Goal: Task Accomplishment & Management: Manage account settings

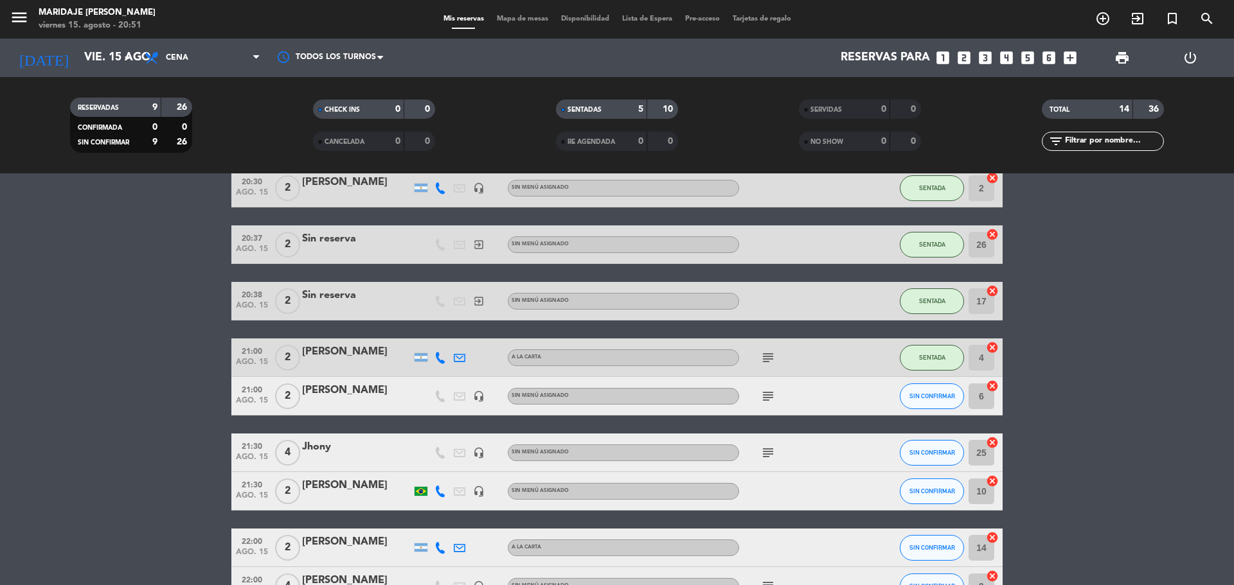
scroll to position [359, 0]
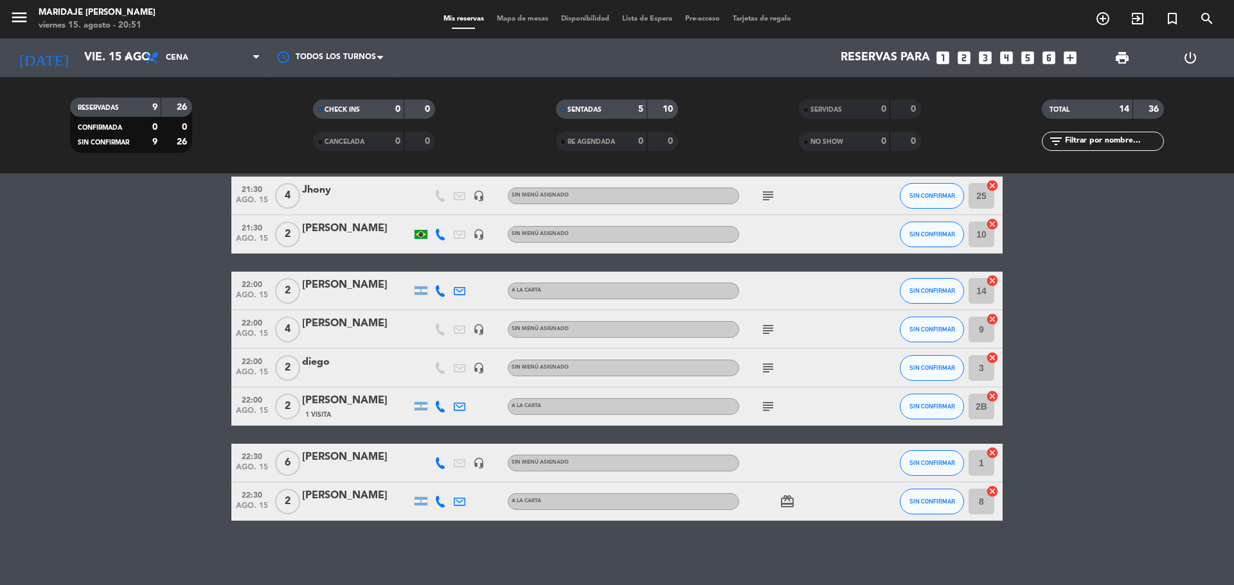
click at [1002, 58] on icon "looks_4" at bounding box center [1006, 57] width 17 height 17
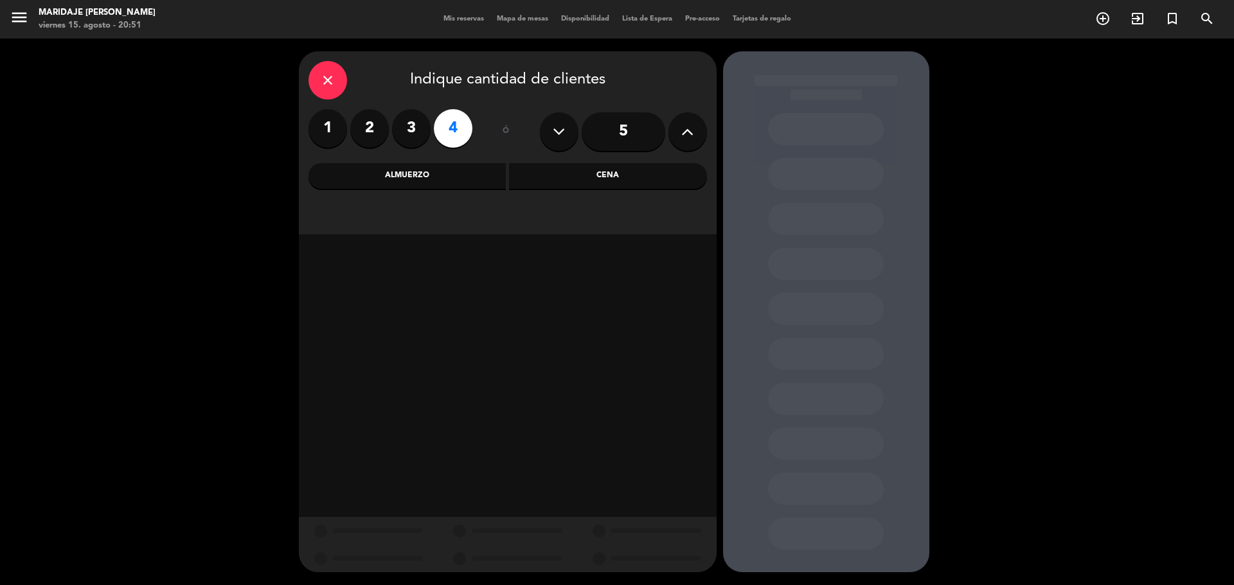
click at [597, 179] on div "Cena" at bounding box center [608, 176] width 198 height 26
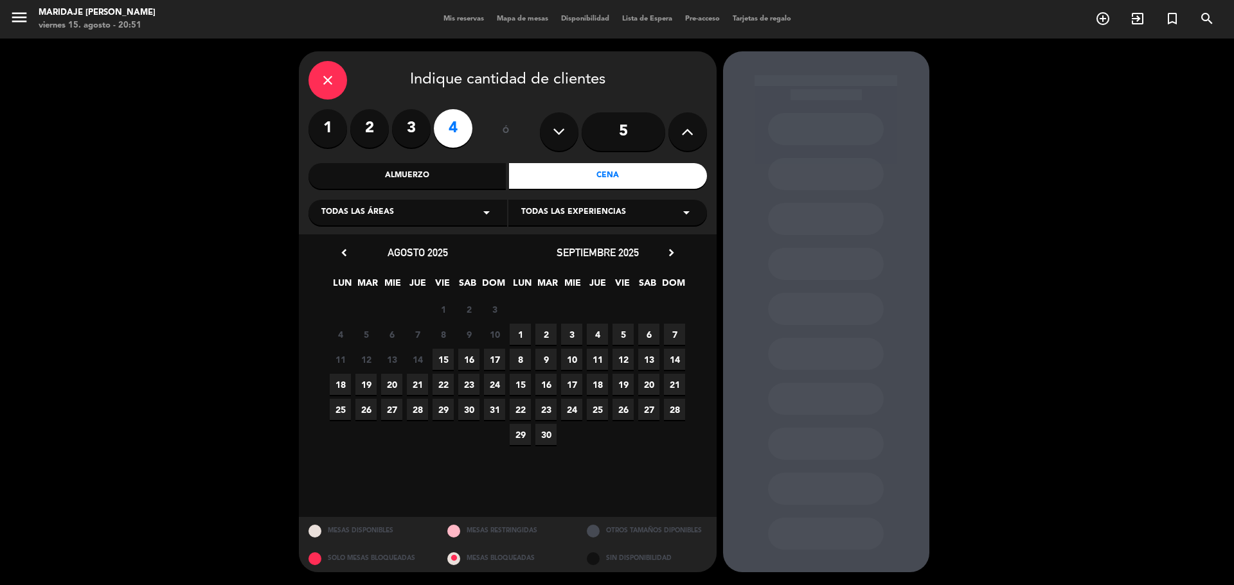
click at [445, 355] on span "15" at bounding box center [442, 359] width 21 height 21
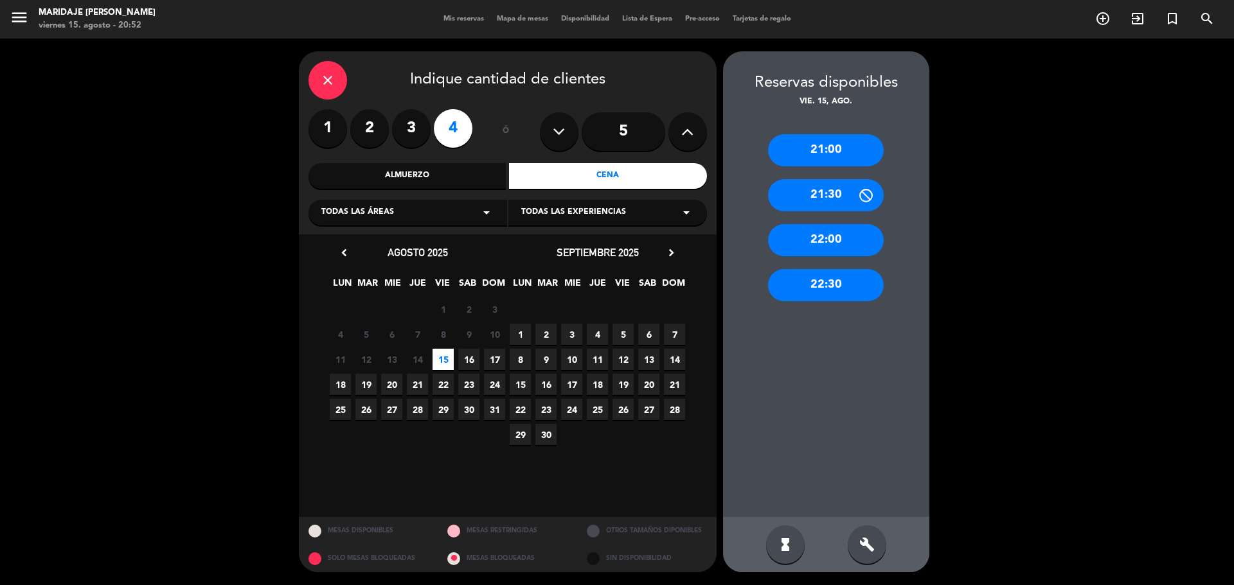
click at [821, 240] on div "22:00" at bounding box center [826, 240] width 116 height 32
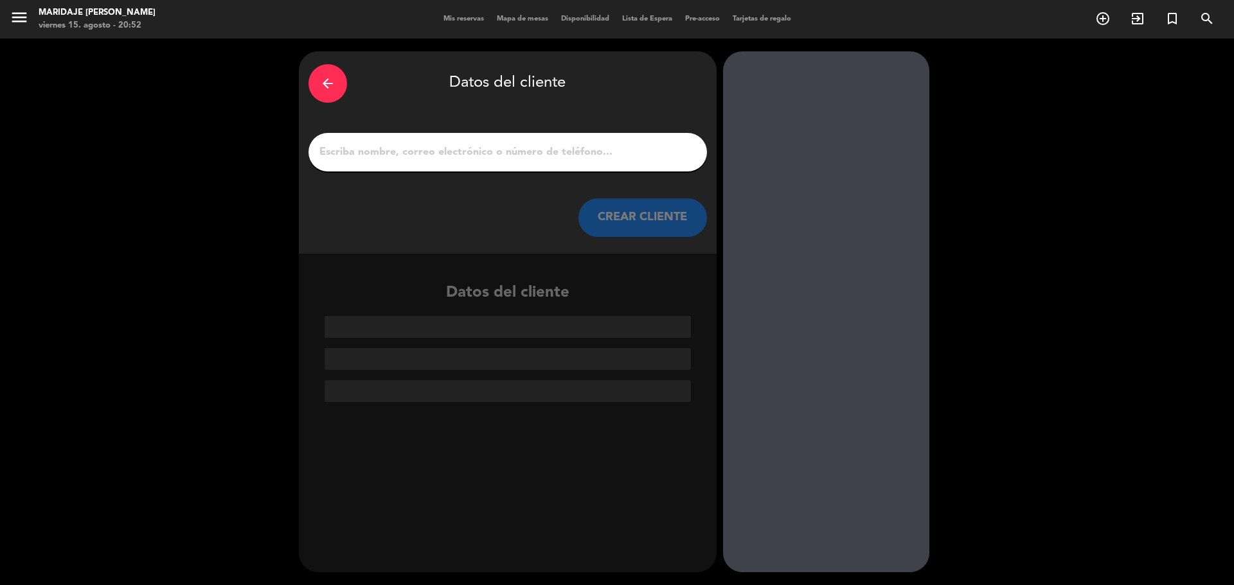
click at [538, 152] on input "1" at bounding box center [507, 152] width 379 height 18
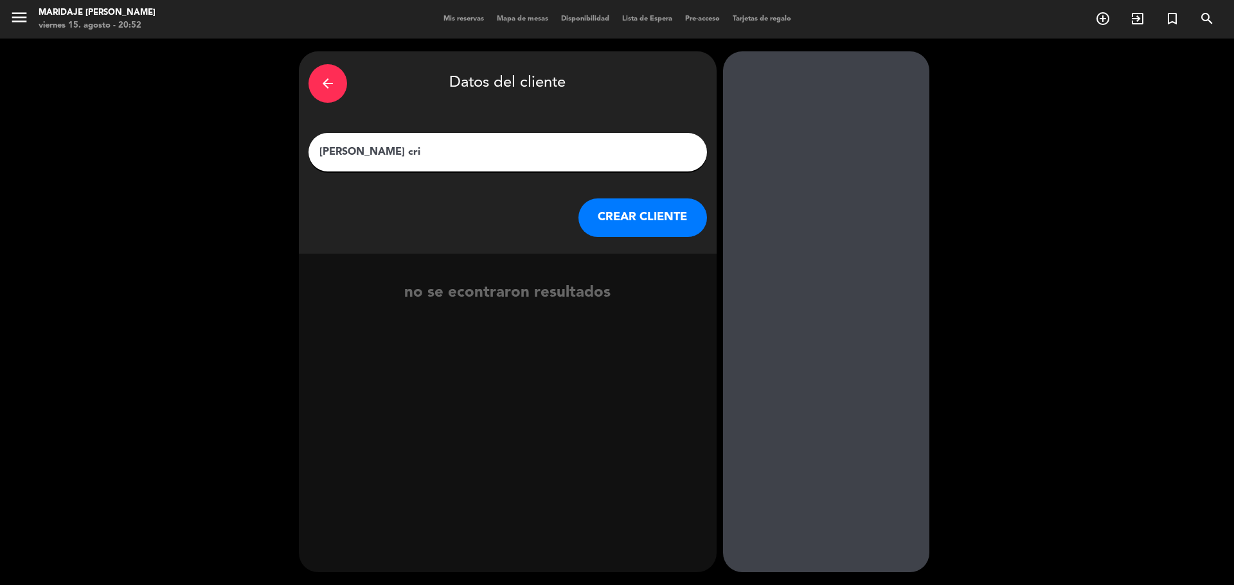
click at [411, 134] on div "Nazareno cri" at bounding box center [507, 152] width 398 height 39
click at [407, 143] on input "Nazareno cri" at bounding box center [507, 152] width 379 height 18
type input "Nazareno cribari"
click at [641, 227] on button "CREAR CLIENTE" at bounding box center [642, 218] width 128 height 39
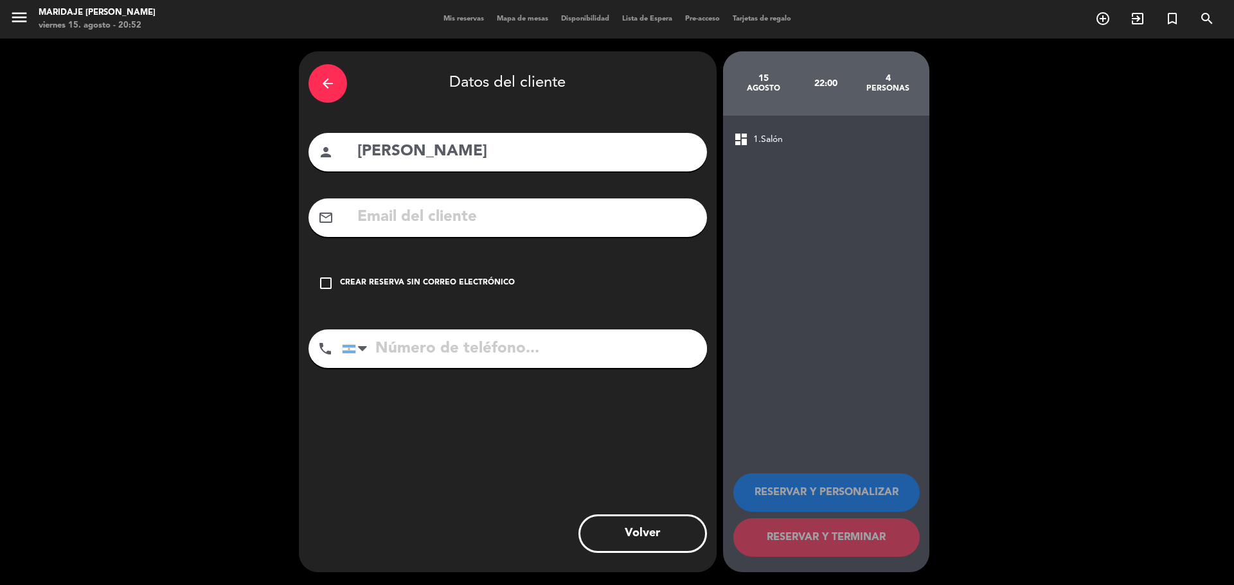
click at [319, 287] on icon "check_box_outline_blank" at bounding box center [325, 283] width 15 height 15
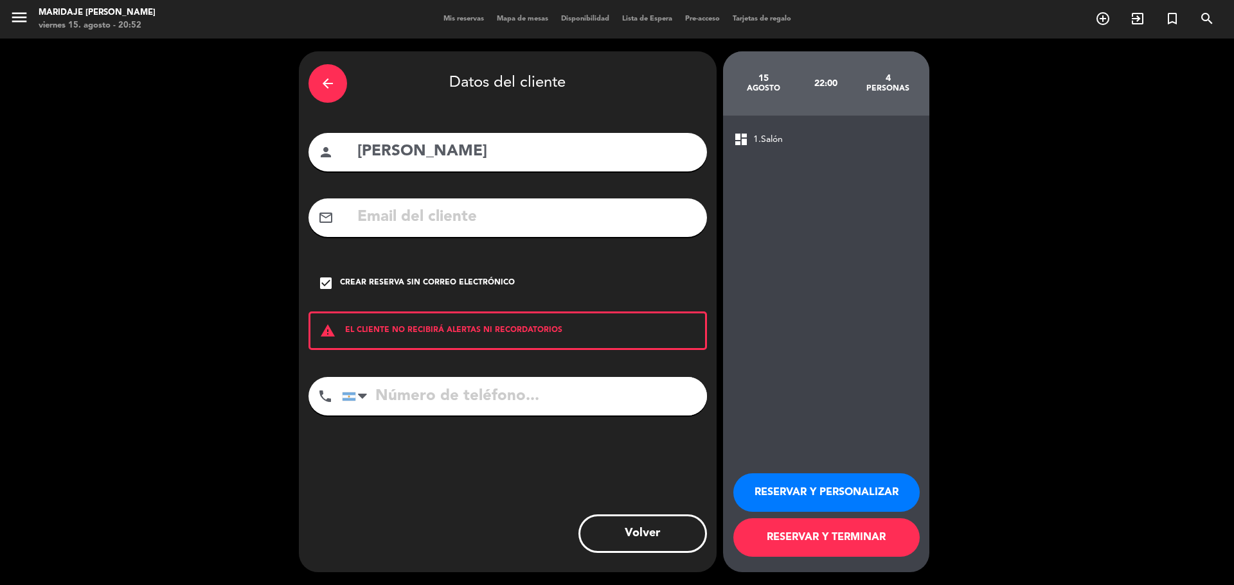
click at [407, 394] on input "tel" at bounding box center [524, 396] width 365 height 39
type input "1133878300"
click at [798, 489] on button "RESERVAR Y PERSONALIZAR" at bounding box center [826, 493] width 186 height 39
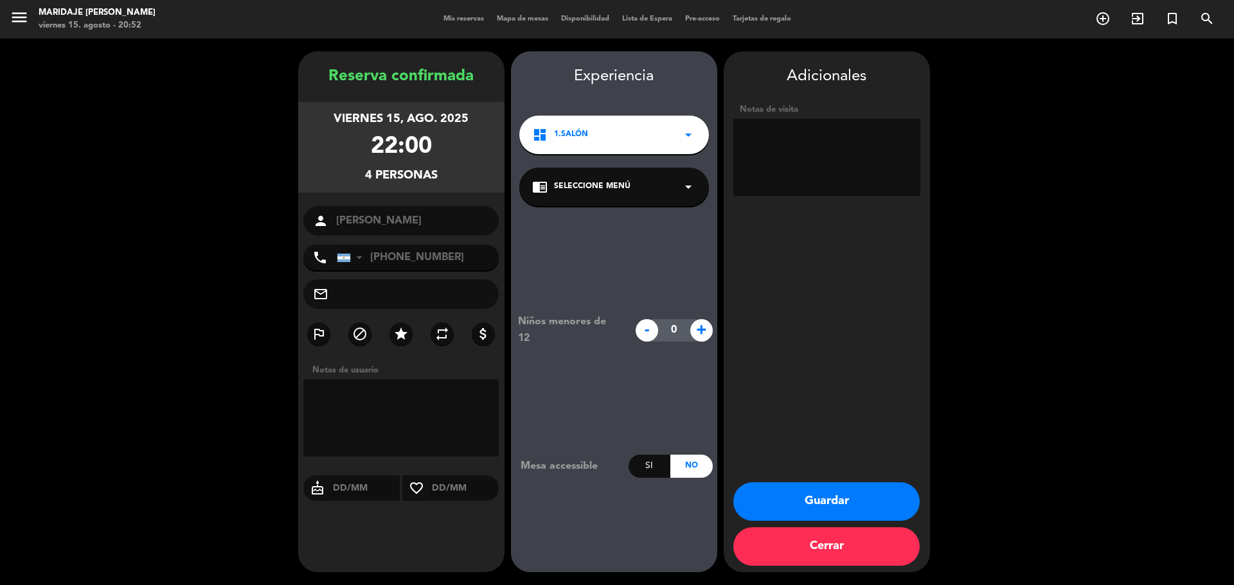
click at [795, 499] on button "Guardar" at bounding box center [826, 502] width 186 height 39
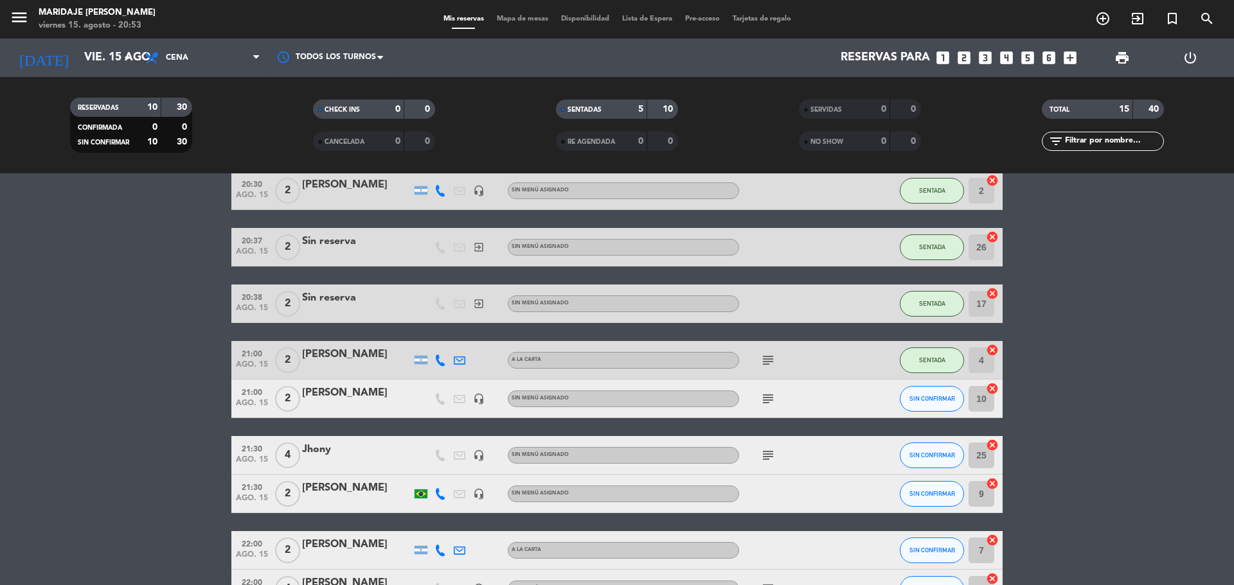
scroll to position [76, 0]
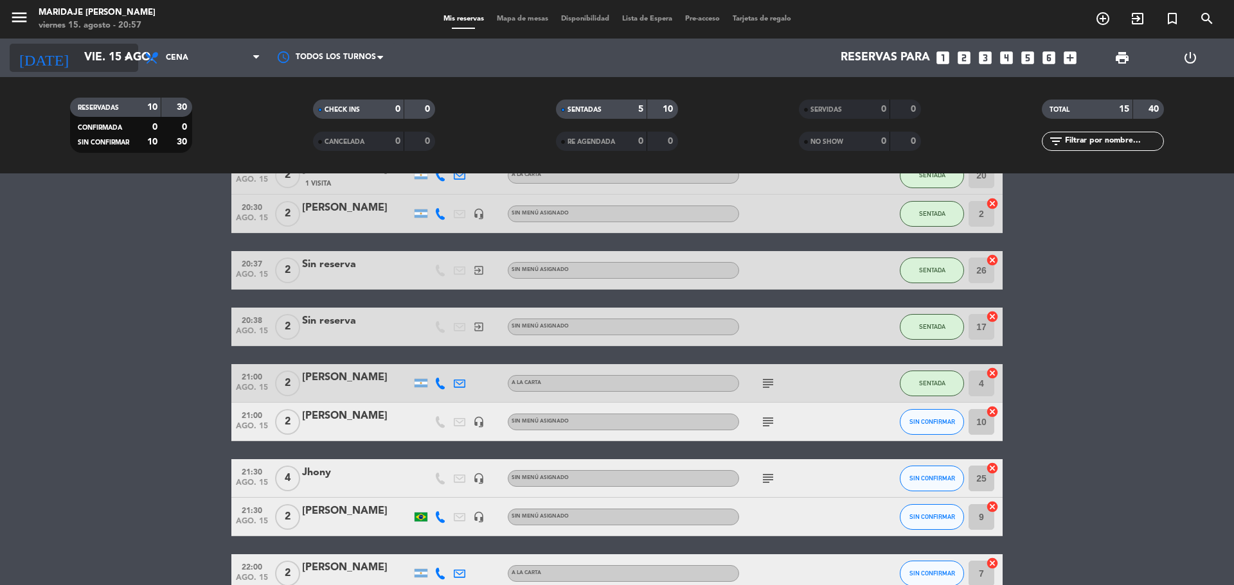
click at [78, 48] on input "vie. 15 ago." at bounding box center [152, 58] width 149 height 26
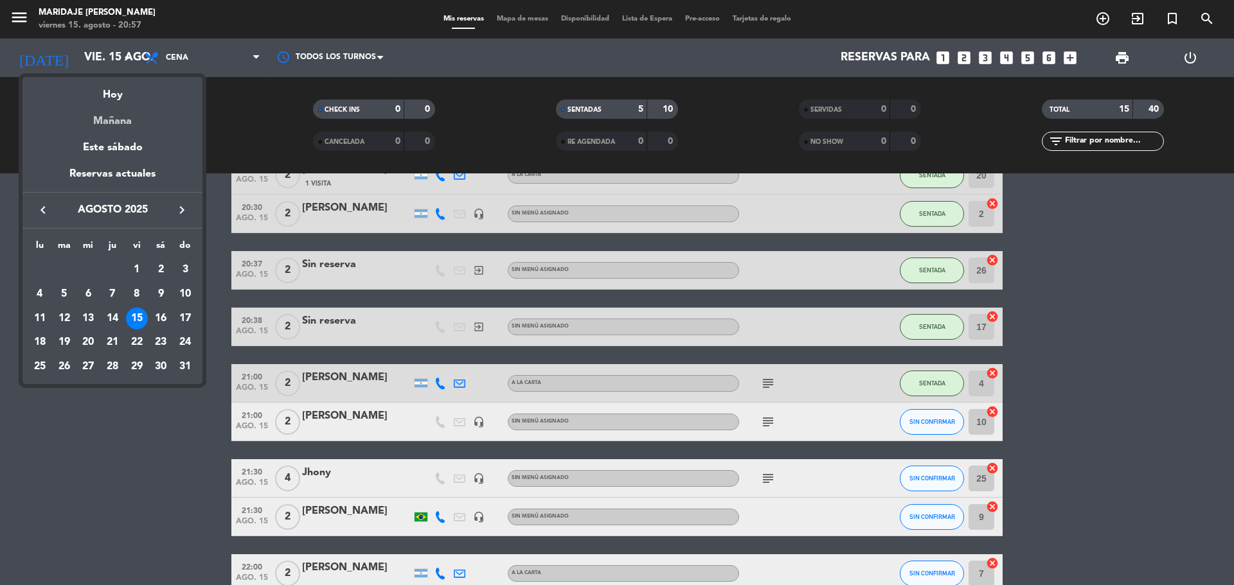
click at [115, 121] on div "Mañana" at bounding box center [112, 116] width 180 height 26
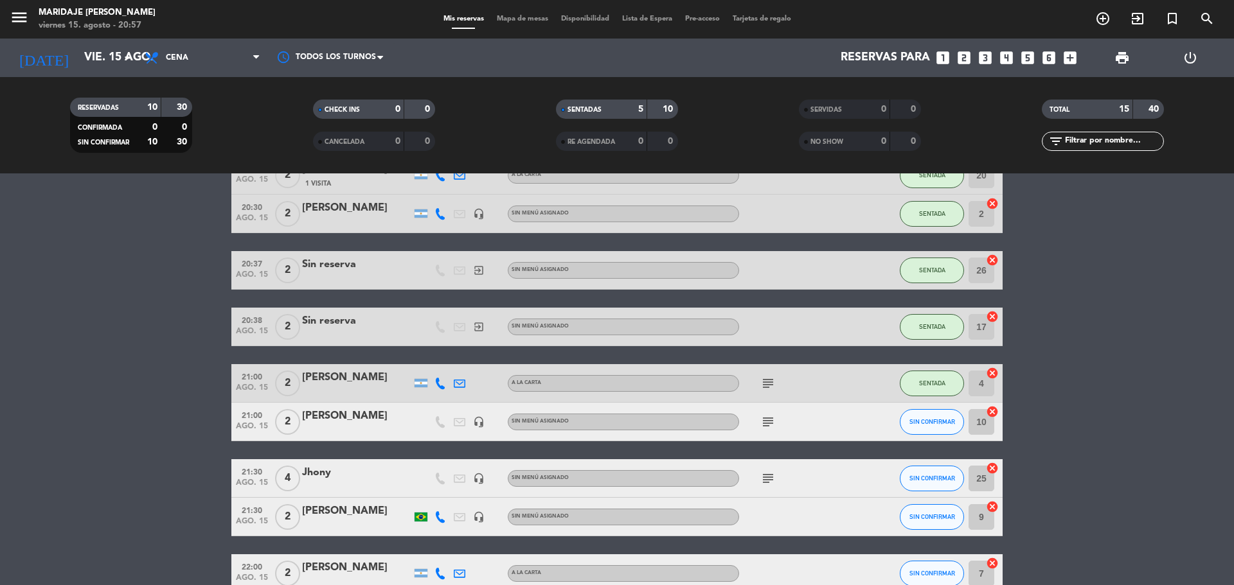
type input "sáb. 16 ago."
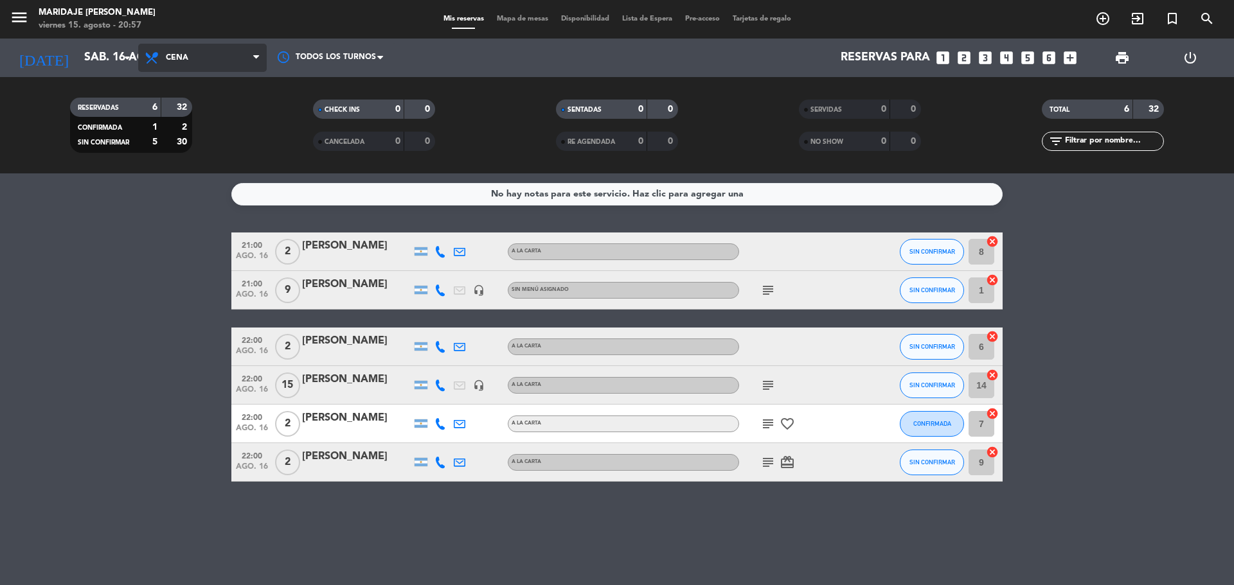
click at [228, 60] on span "Cena" at bounding box center [202, 58] width 128 height 28
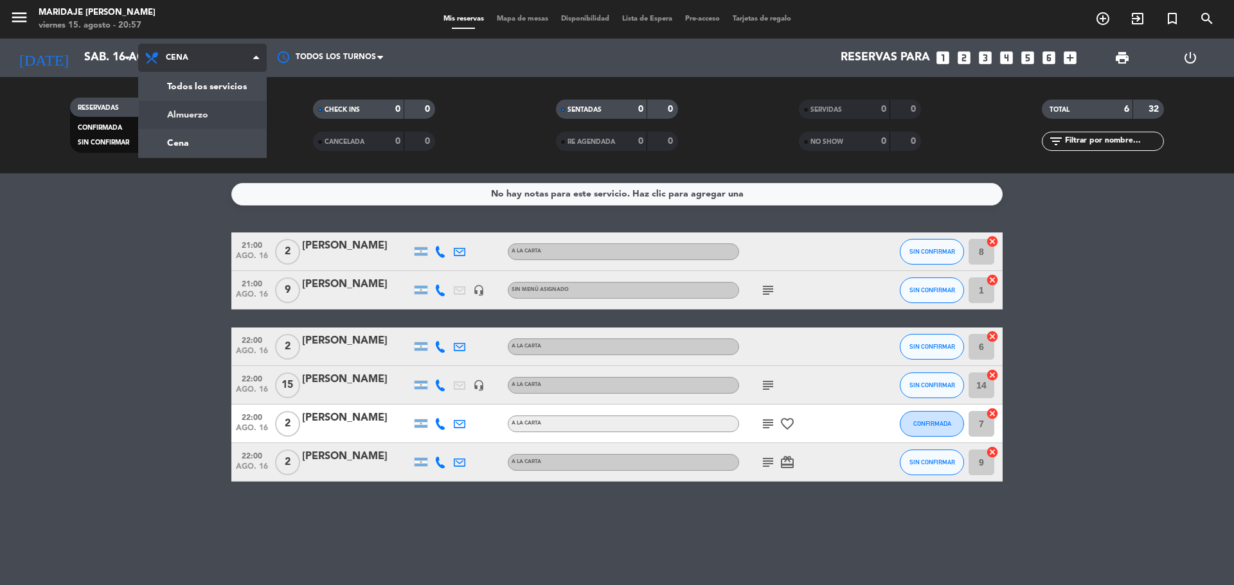
click at [215, 112] on div "menu Maridaje Resto - Madero viernes 15. agosto - 20:57 Mis reservas Mapa de me…" at bounding box center [617, 86] width 1234 height 173
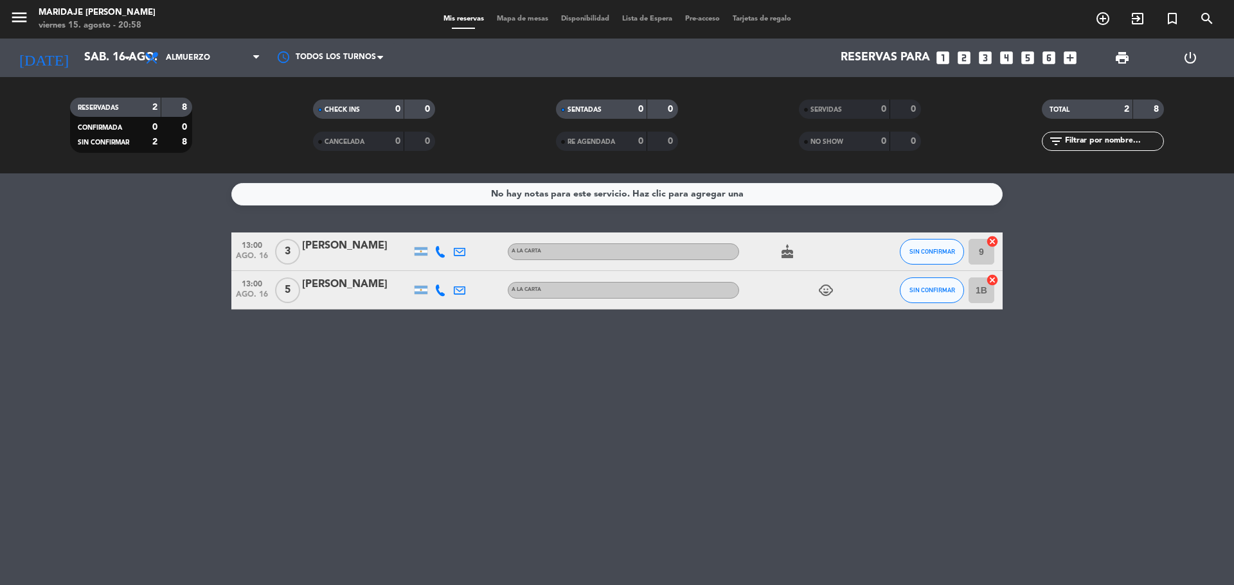
click at [1004, 61] on icon "looks_4" at bounding box center [1006, 57] width 17 height 17
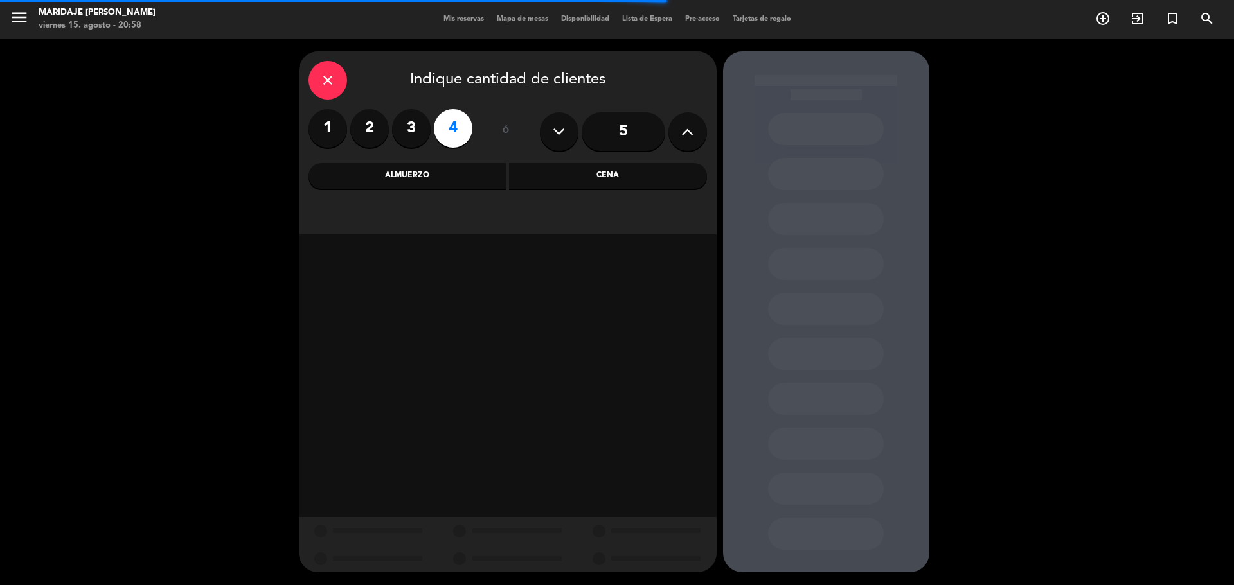
click at [446, 178] on div "Almuerzo" at bounding box center [407, 176] width 198 height 26
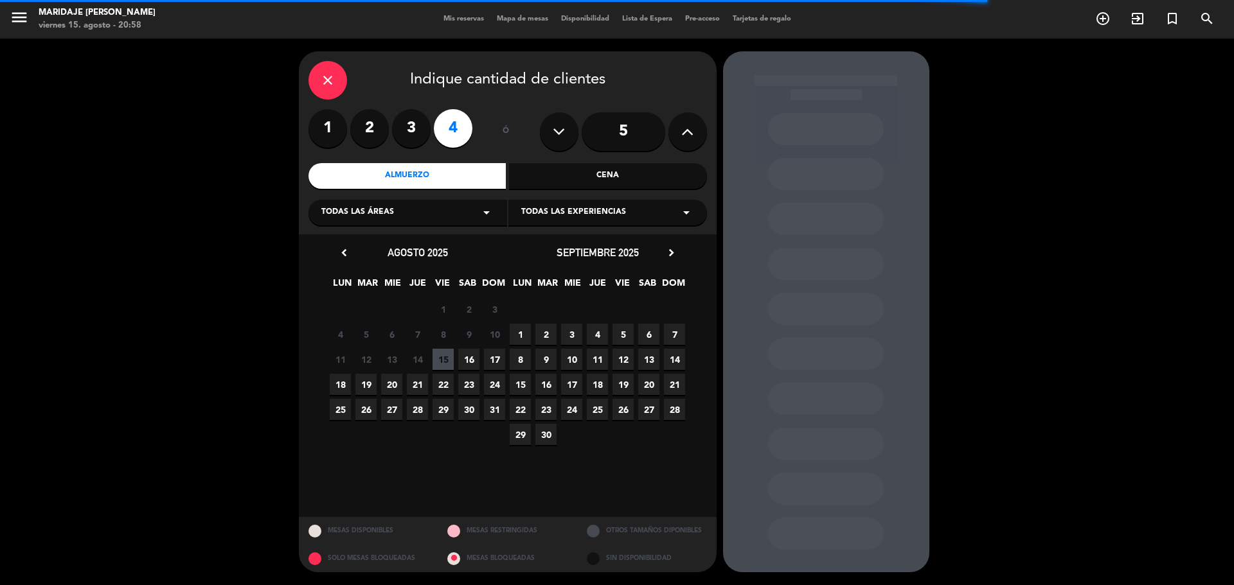
click at [473, 362] on span "16" at bounding box center [468, 359] width 21 height 21
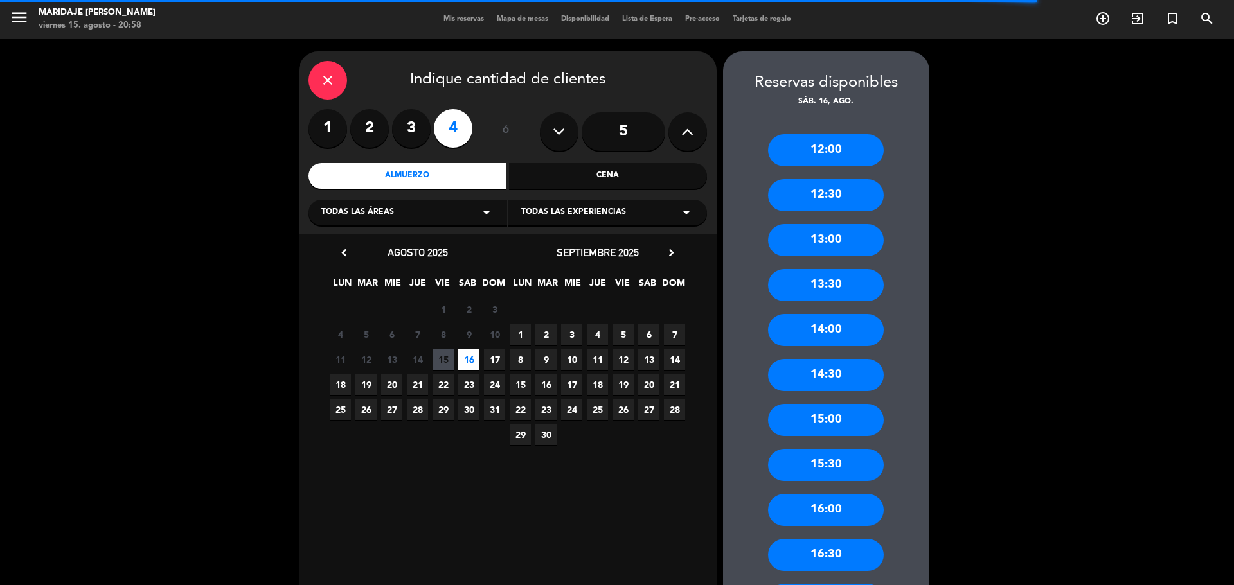
click at [817, 283] on div "13:30" at bounding box center [826, 285] width 116 height 32
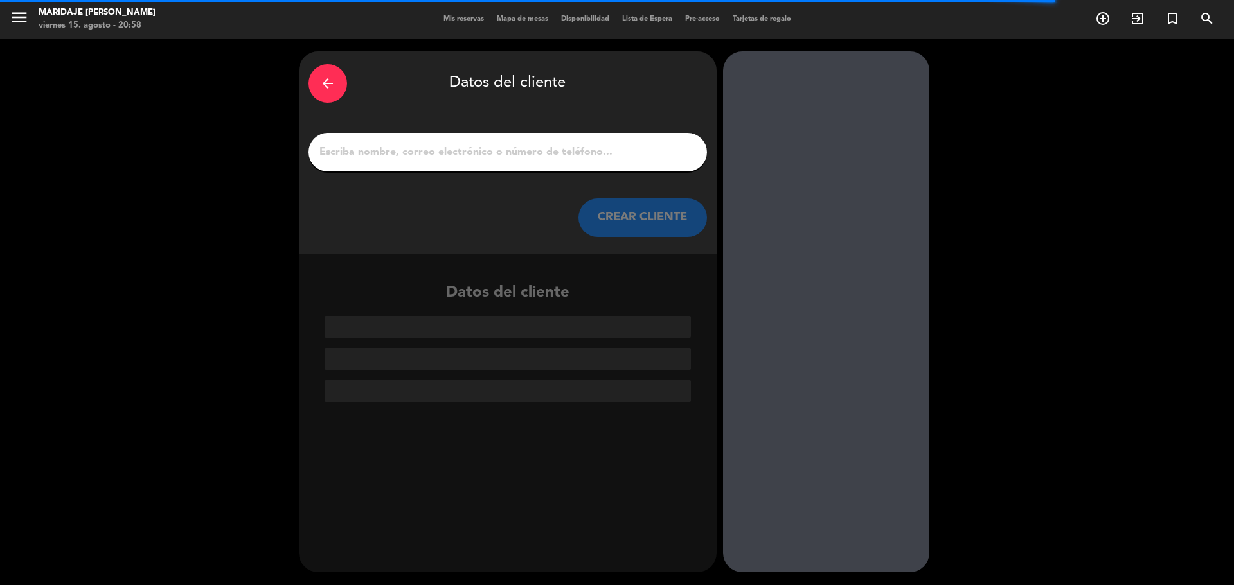
click at [475, 153] on input "1" at bounding box center [507, 152] width 379 height 18
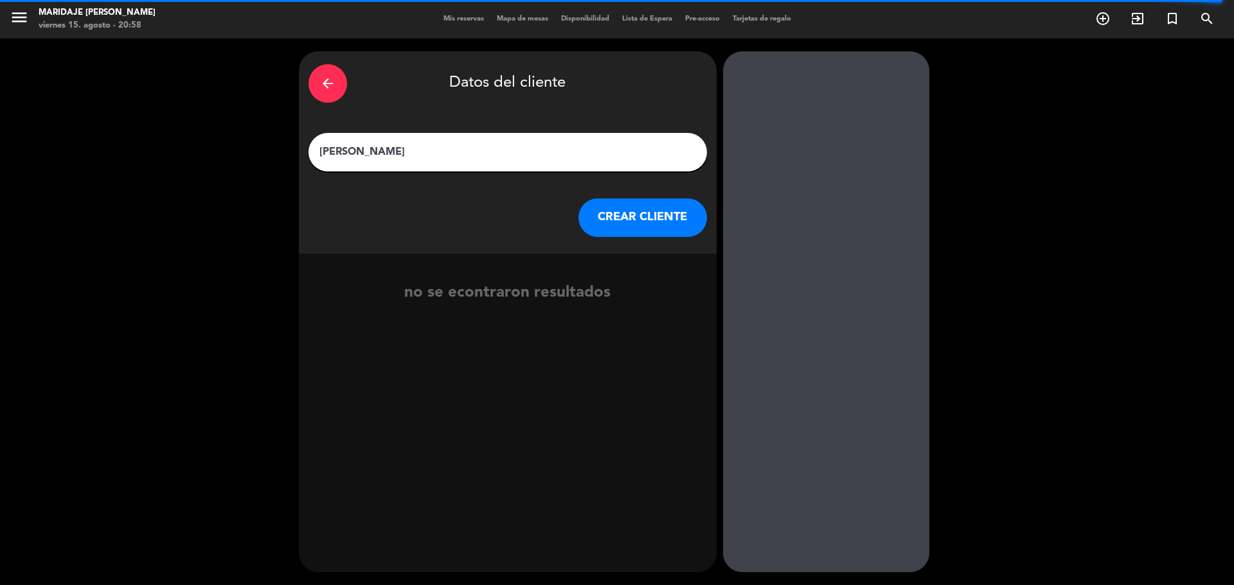
type input "travaloni franco"
click at [675, 222] on button "CREAR CLIENTE" at bounding box center [642, 218] width 128 height 39
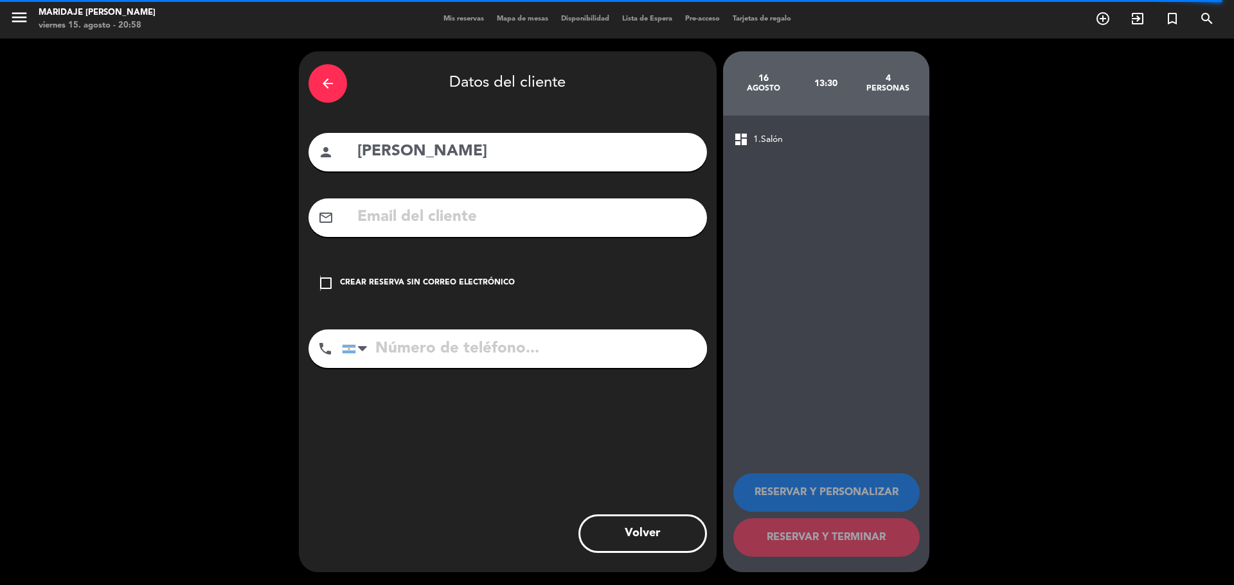
click at [320, 281] on icon "check_box_outline_blank" at bounding box center [325, 283] width 15 height 15
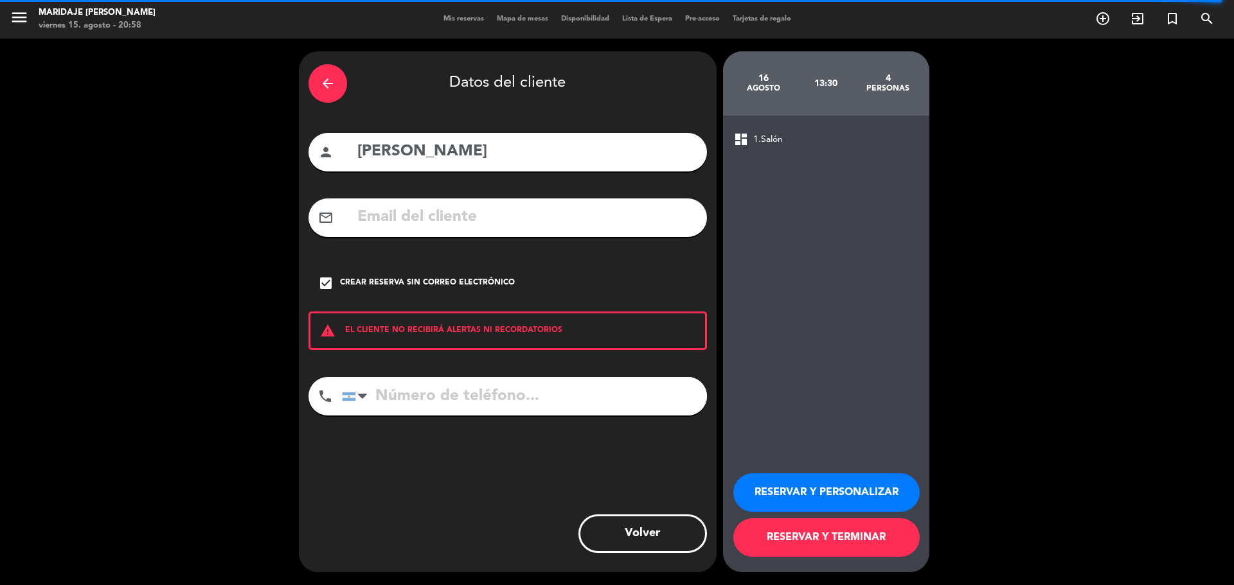
click at [396, 405] on input "tel" at bounding box center [524, 396] width 365 height 39
click at [494, 405] on input "tel" at bounding box center [524, 396] width 365 height 39
click at [434, 400] on input "tel" at bounding box center [524, 396] width 365 height 39
type input "1125181983"
click at [809, 538] on button "RESERVAR Y TERMINAR" at bounding box center [826, 537] width 186 height 39
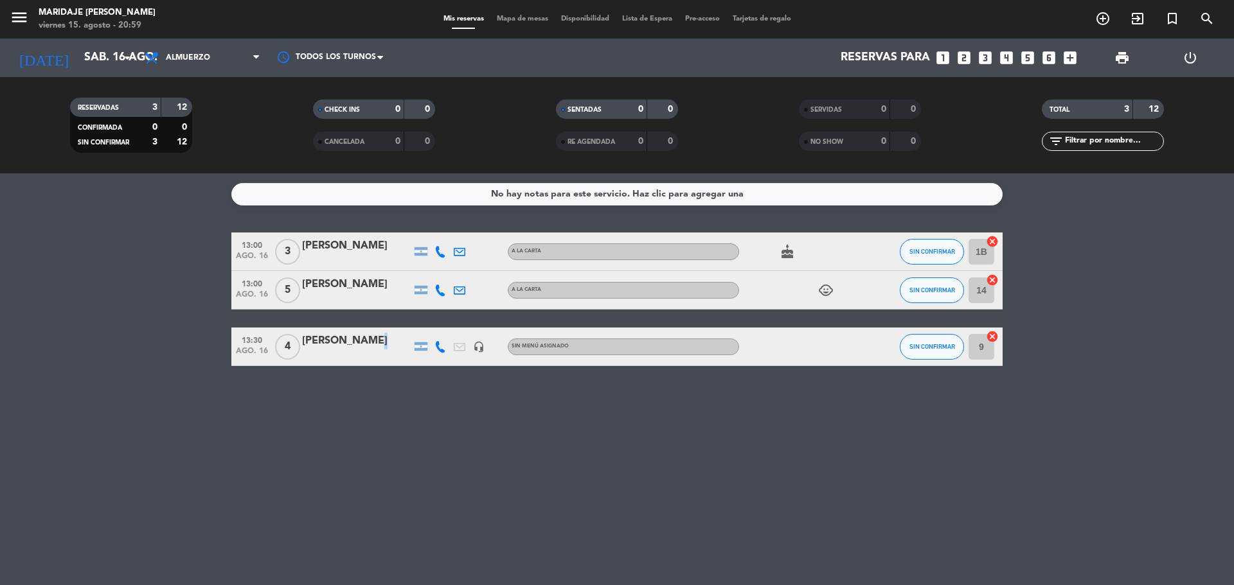
click at [356, 345] on div "travaloni franco" at bounding box center [356, 341] width 109 height 17
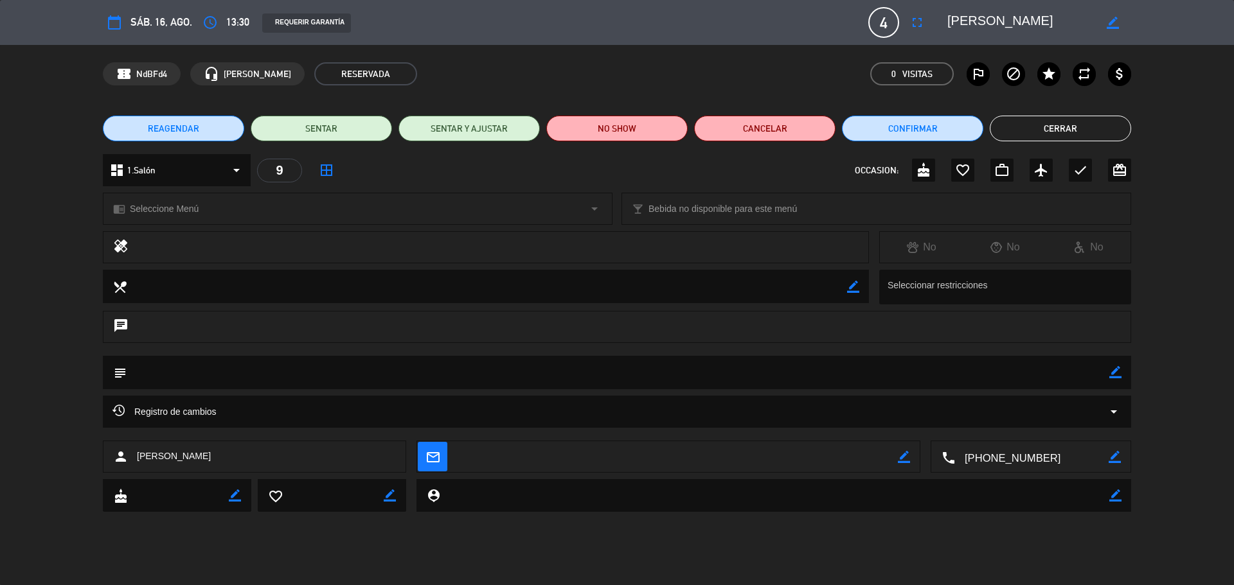
click at [1121, 373] on div "subject border_color" at bounding box center [617, 372] width 1028 height 33
click at [690, 364] on textarea at bounding box center [618, 372] width 982 height 33
click at [249, 368] on textarea at bounding box center [618, 372] width 982 height 33
click at [197, 375] on textarea at bounding box center [618, 372] width 982 height 33
click at [1117, 370] on icon "border_color" at bounding box center [1115, 372] width 12 height 12
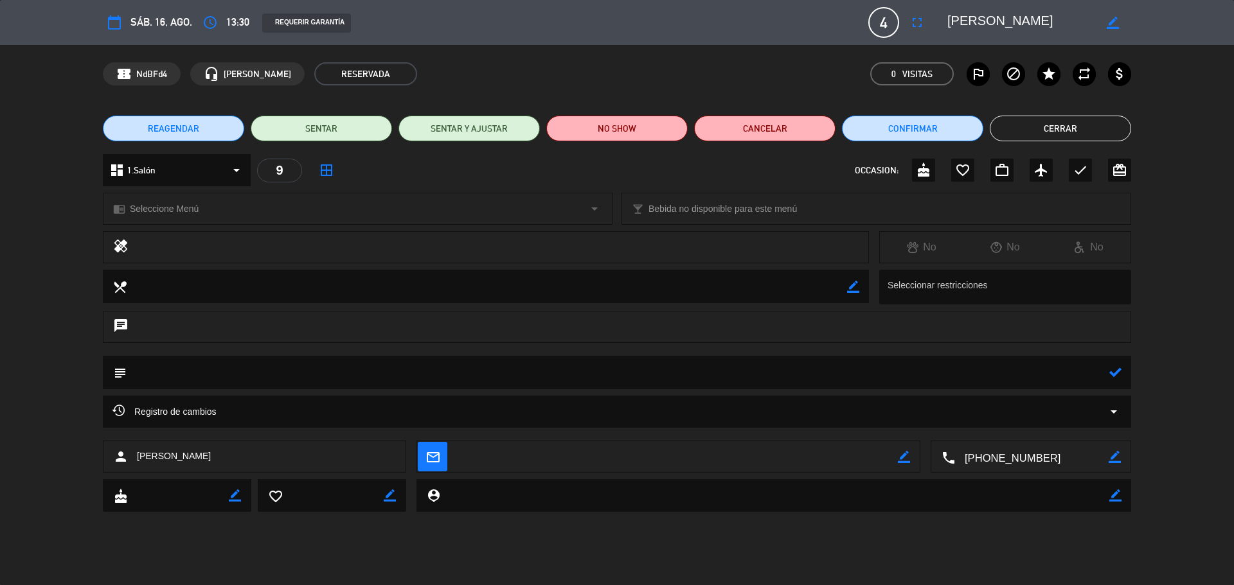
click at [306, 373] on textarea at bounding box center [618, 372] width 982 height 33
type textarea "exterior"
click at [1115, 408] on icon "arrow_drop_down" at bounding box center [1113, 411] width 15 height 15
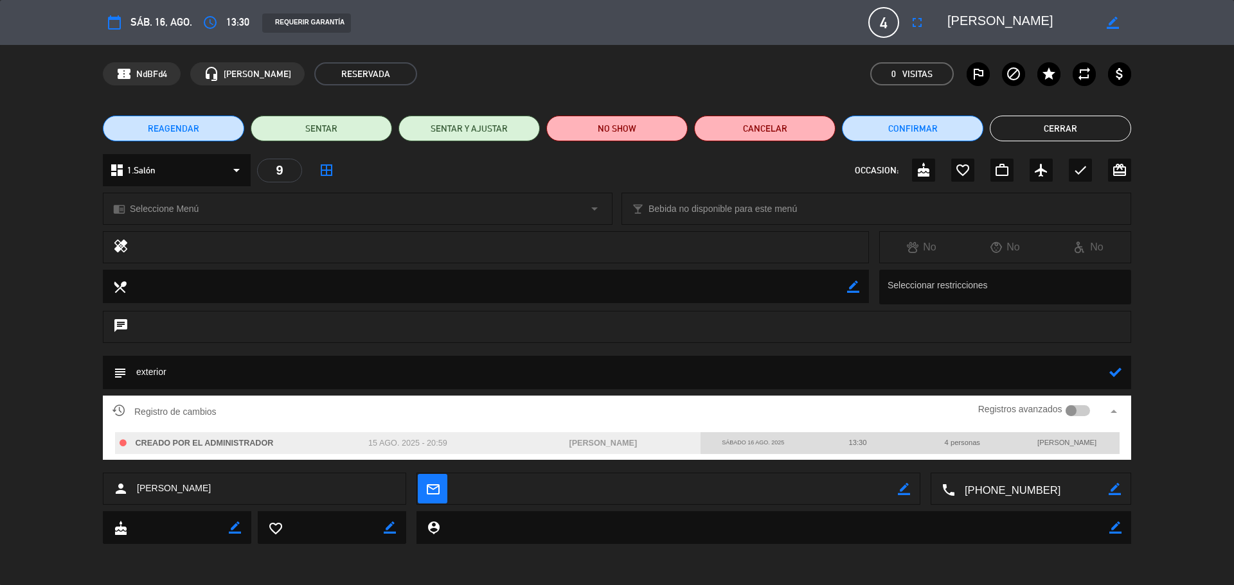
click at [1115, 408] on icon "arrow_drop_up" at bounding box center [1113, 411] width 15 height 15
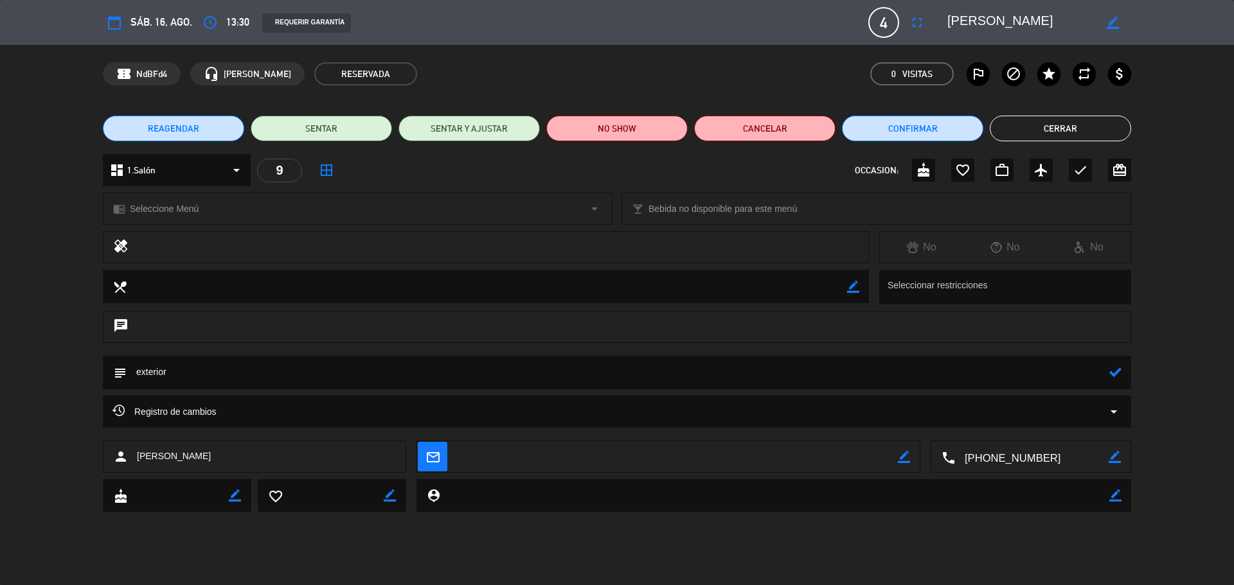
click at [1113, 372] on icon at bounding box center [1115, 372] width 12 height 12
click at [1083, 133] on button "Cerrar" at bounding box center [1059, 129] width 141 height 26
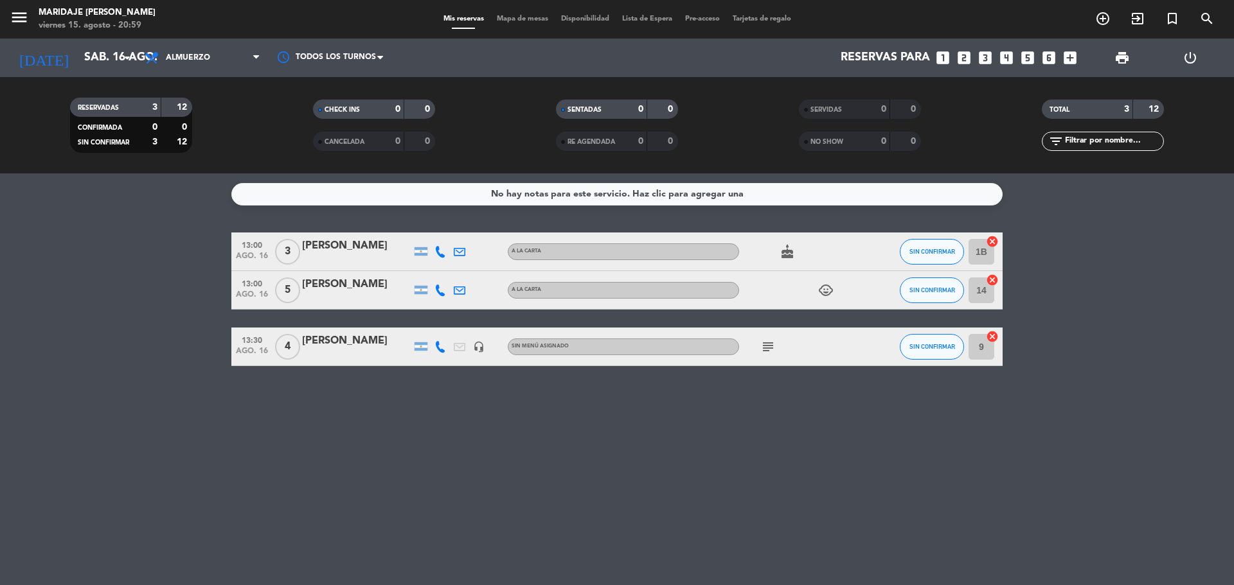
click at [762, 352] on icon "subject" at bounding box center [767, 346] width 15 height 15
click at [677, 390] on div "No hay notas para este servicio. Haz clic para agregar una 13:00 ago. 16 3 Lidi…" at bounding box center [617, 379] width 1234 height 412
click at [227, 60] on span "Almuerzo" at bounding box center [202, 58] width 128 height 28
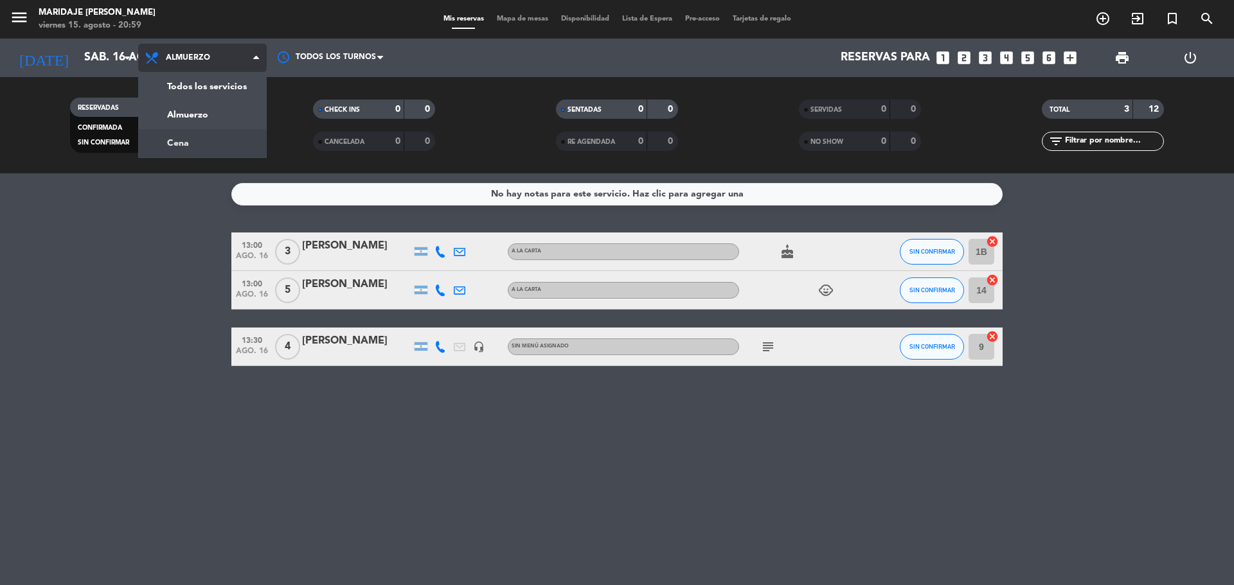
click at [209, 139] on div "menu Maridaje Resto - Madero viernes 15. agosto - 20:59 Mis reservas Mapa de me…" at bounding box center [617, 86] width 1234 height 173
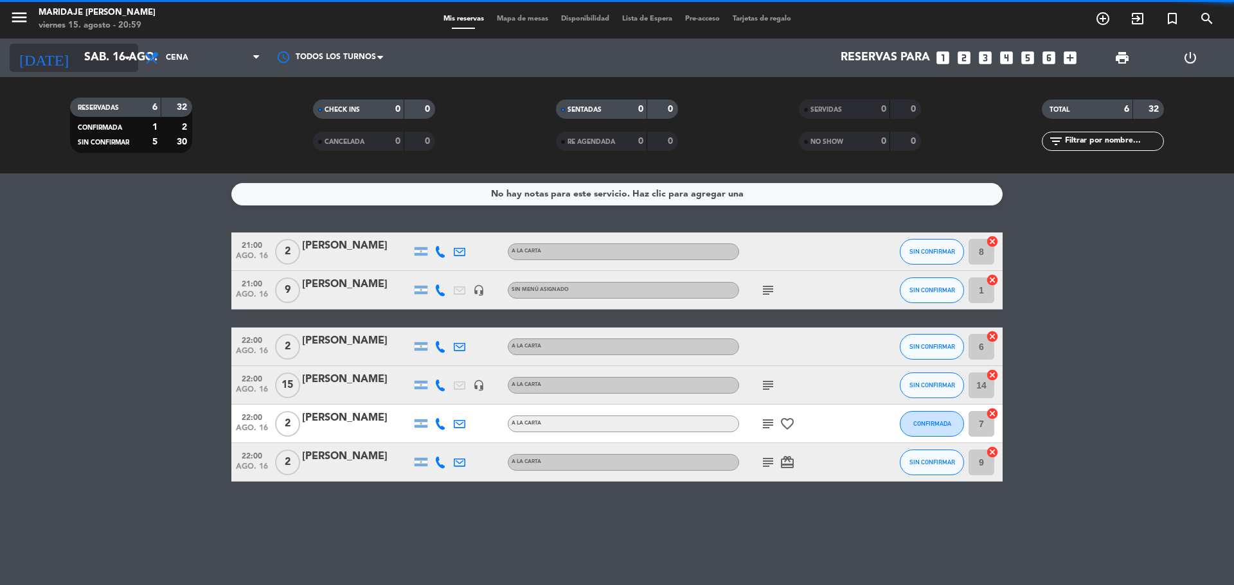
click at [100, 68] on input "sáb. 16 ago." at bounding box center [152, 58] width 149 height 26
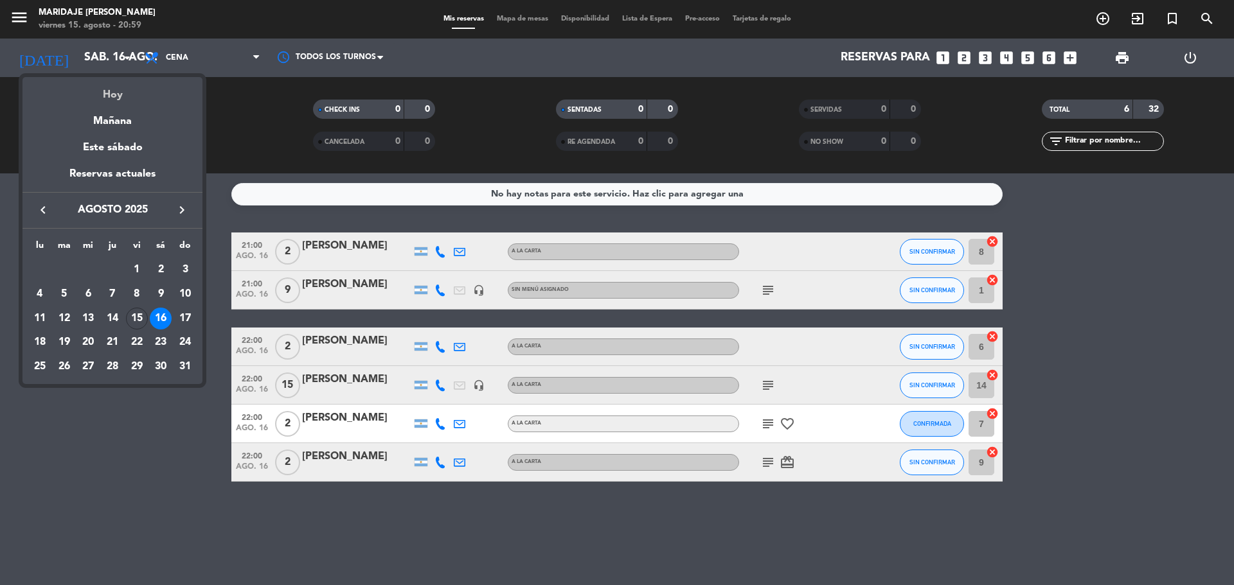
click at [105, 95] on div "Hoy" at bounding box center [112, 90] width 180 height 26
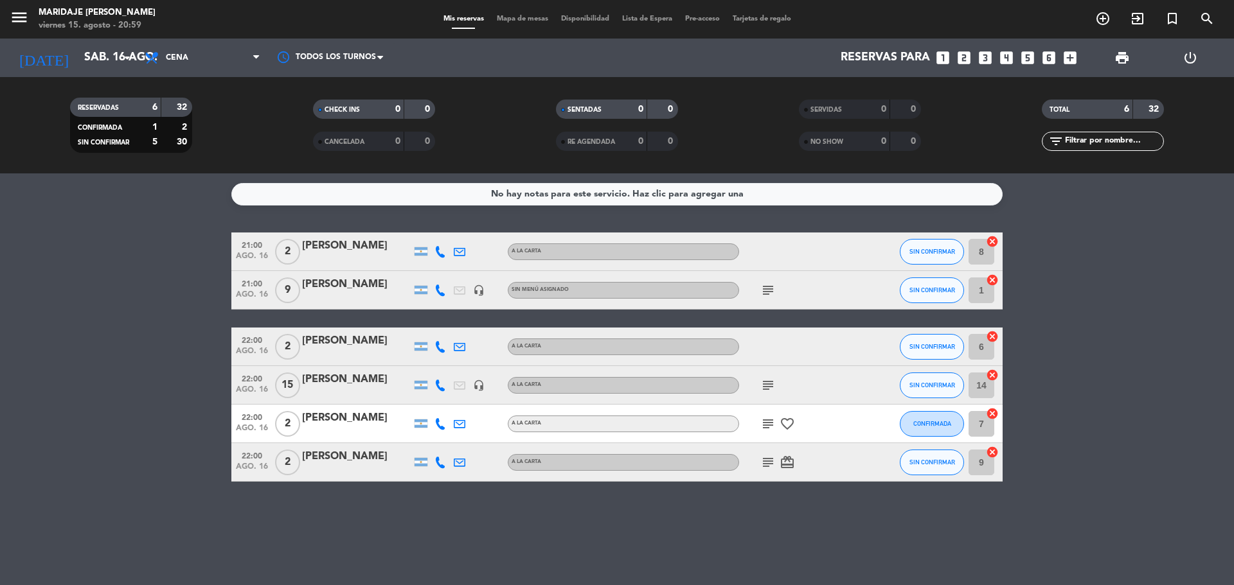
type input "vie. 15 ago."
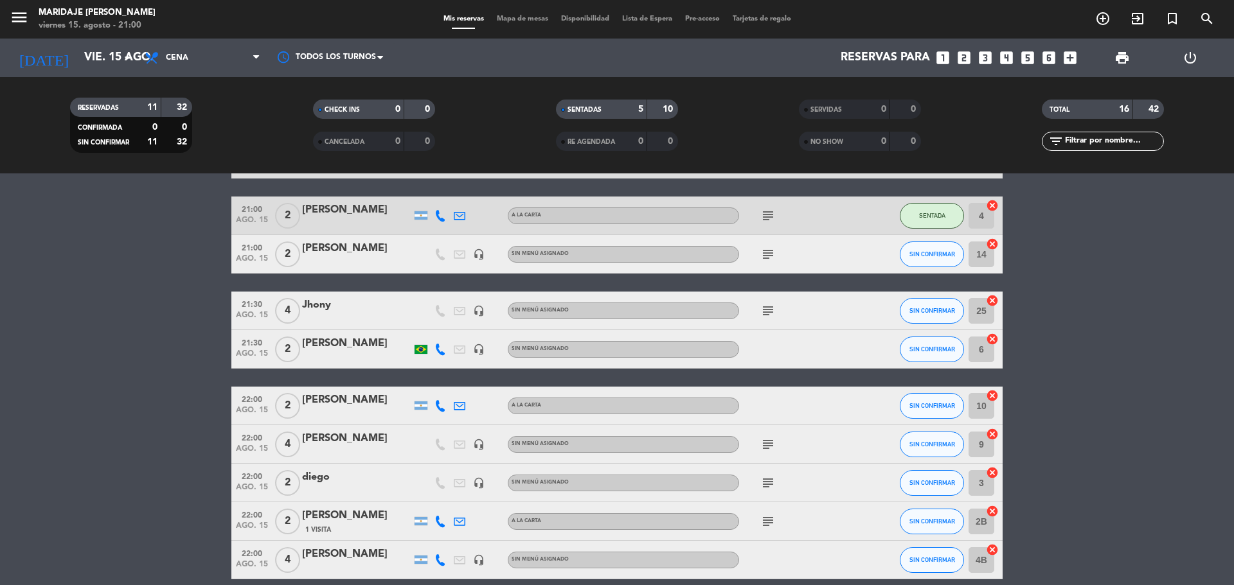
scroll to position [244, 0]
click at [27, 15] on icon "menu" at bounding box center [19, 17] width 19 height 19
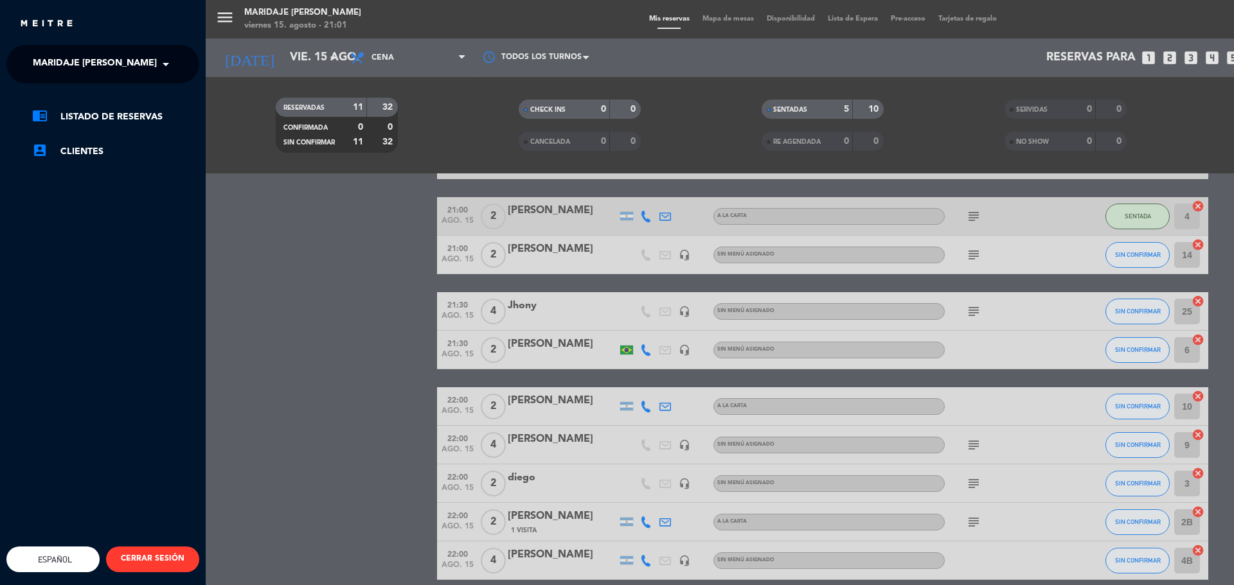
click at [114, 61] on span "Maridaje [PERSON_NAME]" at bounding box center [95, 64] width 124 height 27
click at [121, 92] on span "Maridaje Resto - Canning" at bounding box center [78, 99] width 130 height 15
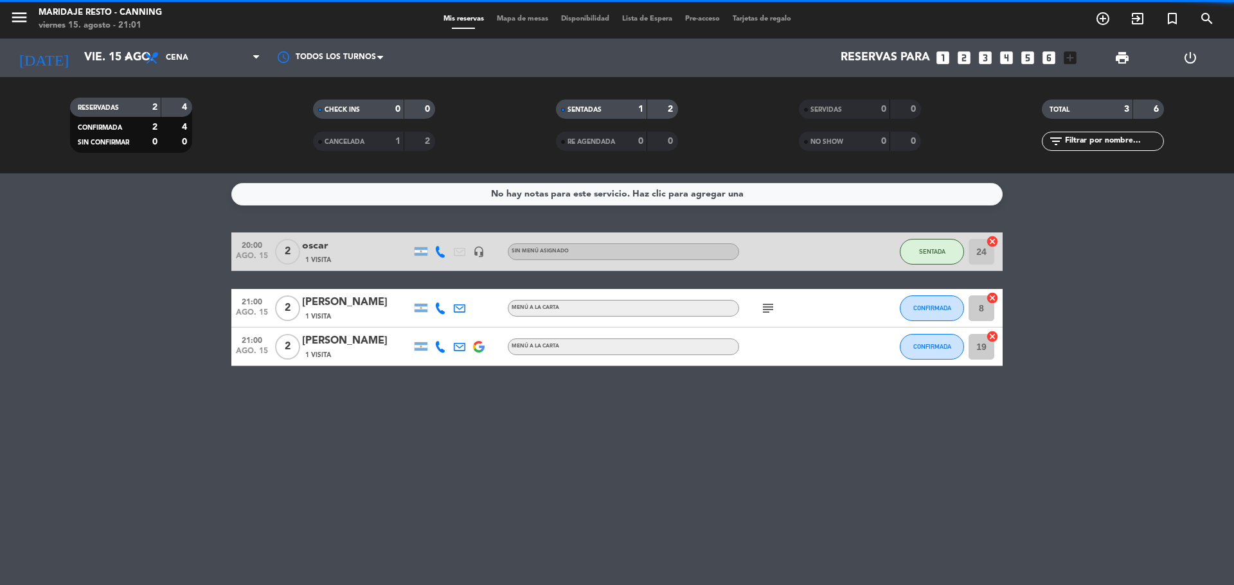
scroll to position [0, 0]
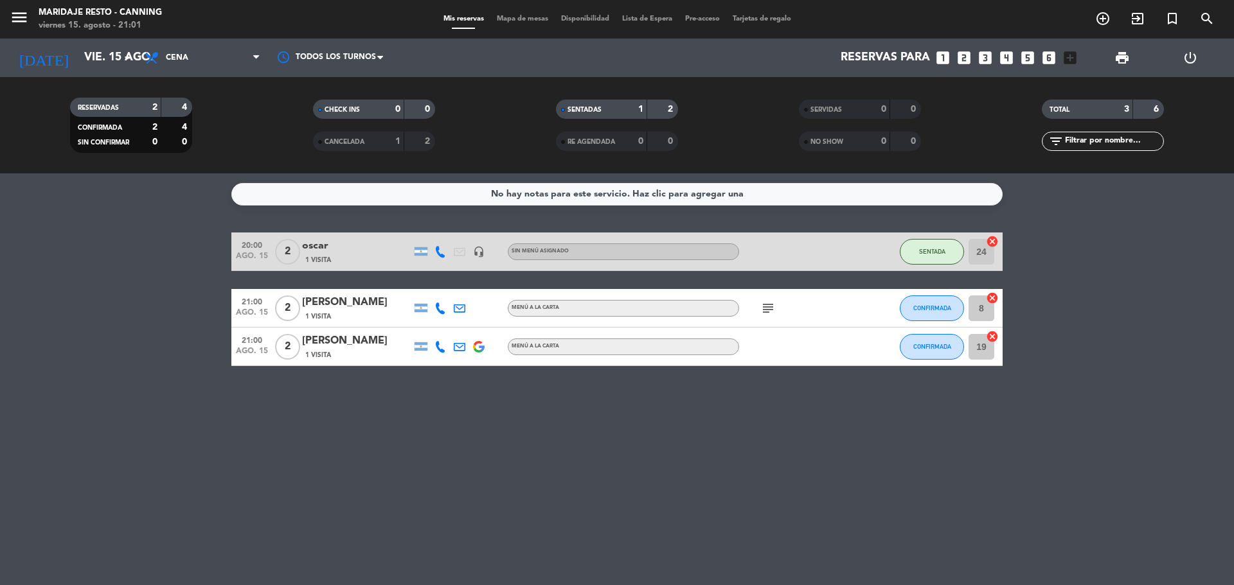
click at [776, 306] on span "subject" at bounding box center [767, 308] width 19 height 15
click at [765, 308] on icon "subject" at bounding box center [767, 308] width 15 height 15
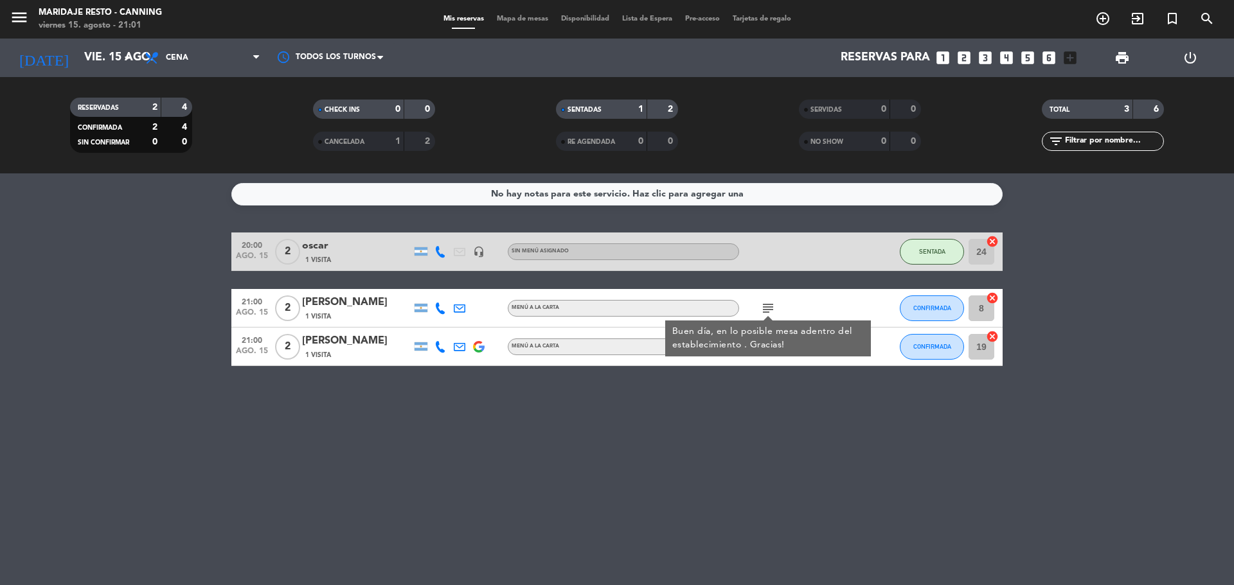
click at [799, 301] on div "subject Buen día, en lo posible mesa adentro del establecimiento . Gracias!" at bounding box center [797, 308] width 116 height 38
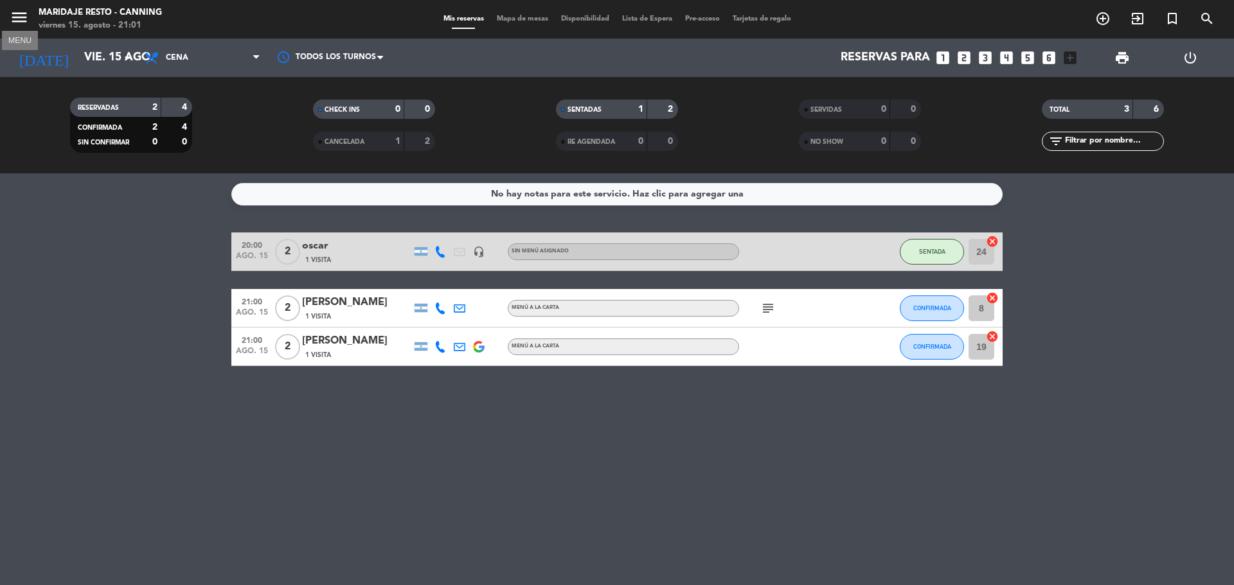
click at [17, 20] on icon "menu" at bounding box center [19, 17] width 19 height 19
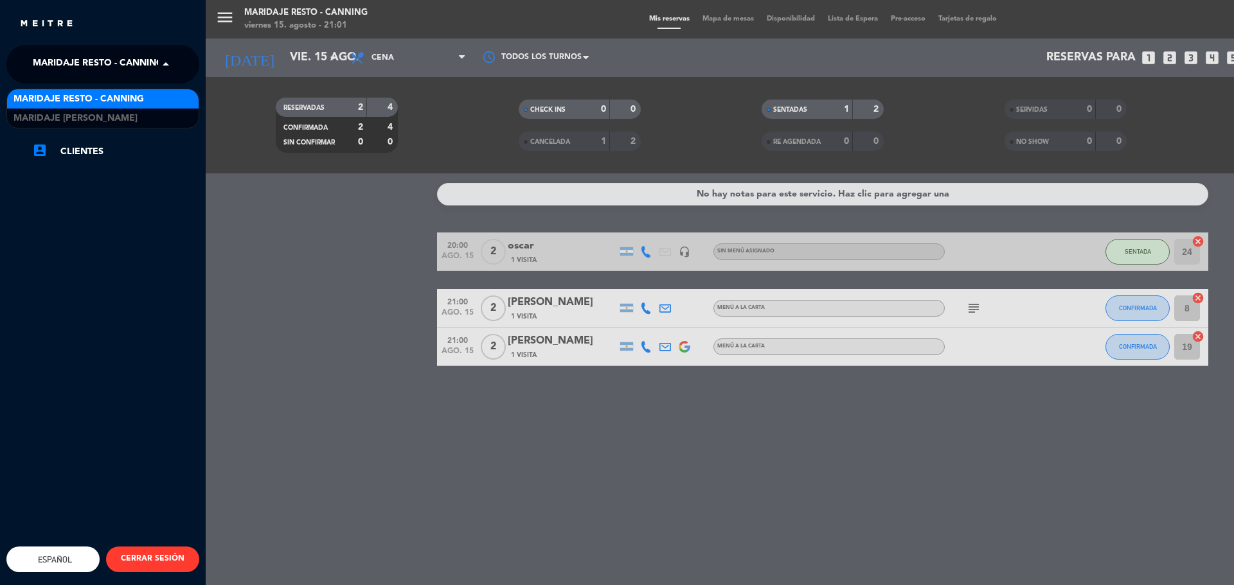
click at [96, 75] on span "Maridaje Resto - Canning" at bounding box center [98, 64] width 130 height 27
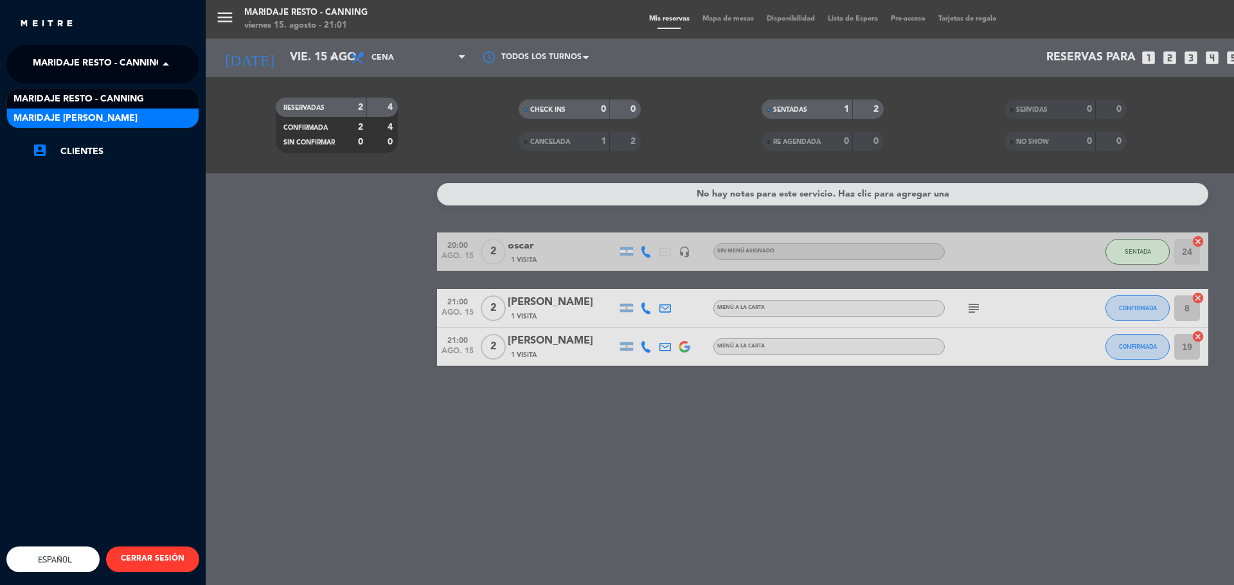
click at [100, 115] on span "Maridaje [PERSON_NAME]" at bounding box center [75, 118] width 124 height 15
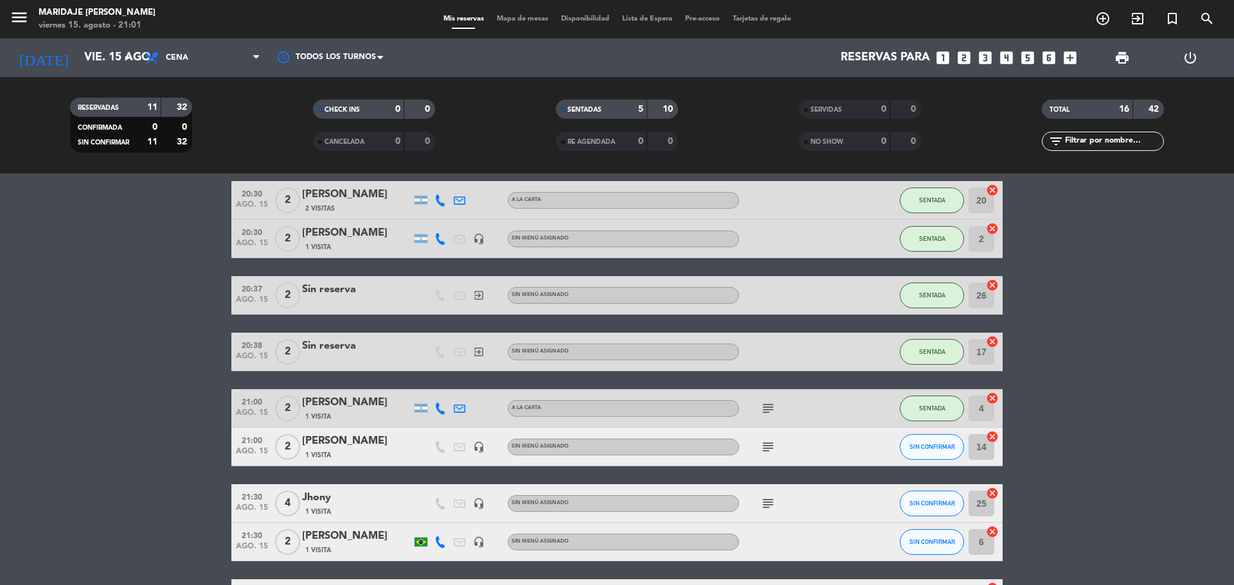
scroll to position [51, 0]
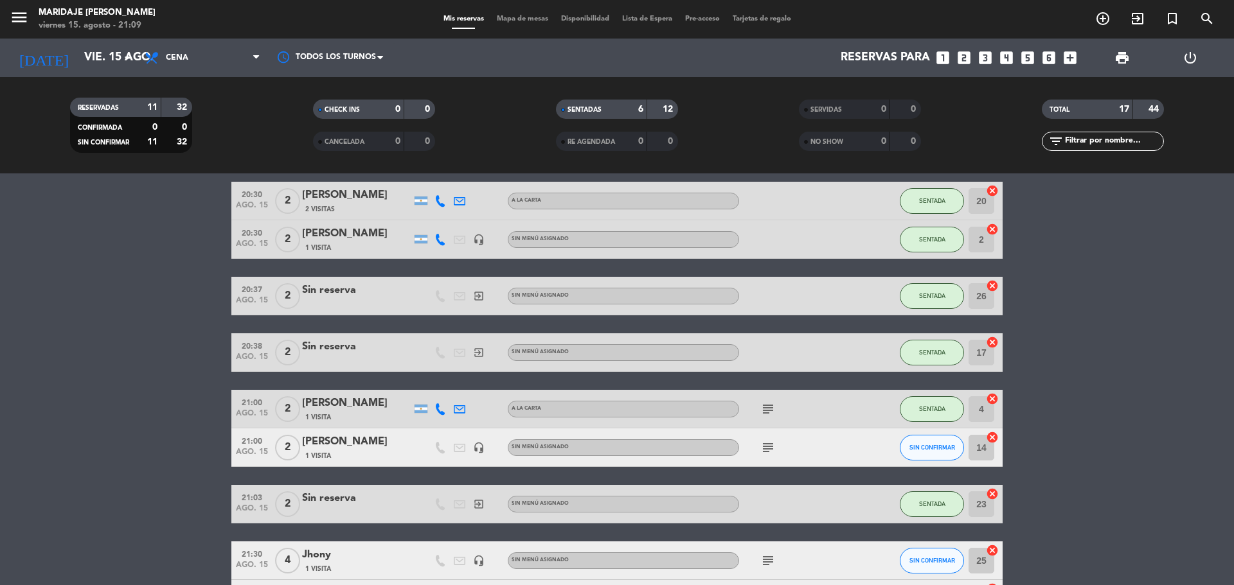
click at [145, 290] on bookings-row "20:30 ago. 15 2 Nahuel ivorra 2 Visitas A LA CARTA SENTADA 20 cancel 20:30 ago.…" at bounding box center [617, 572] width 1234 height 781
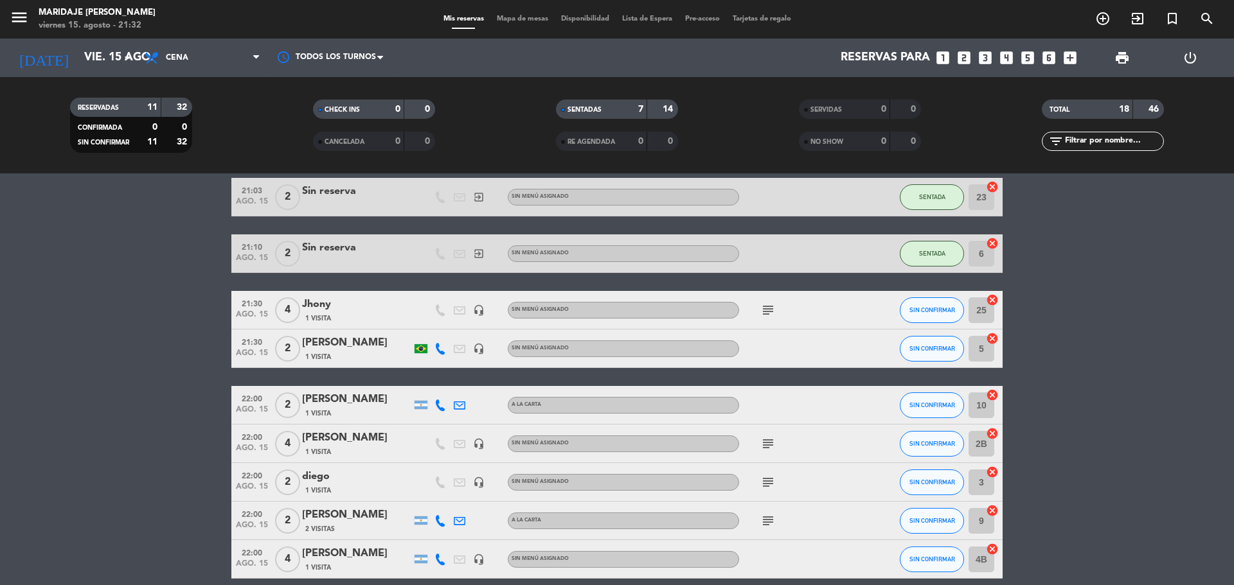
scroll to position [357, 0]
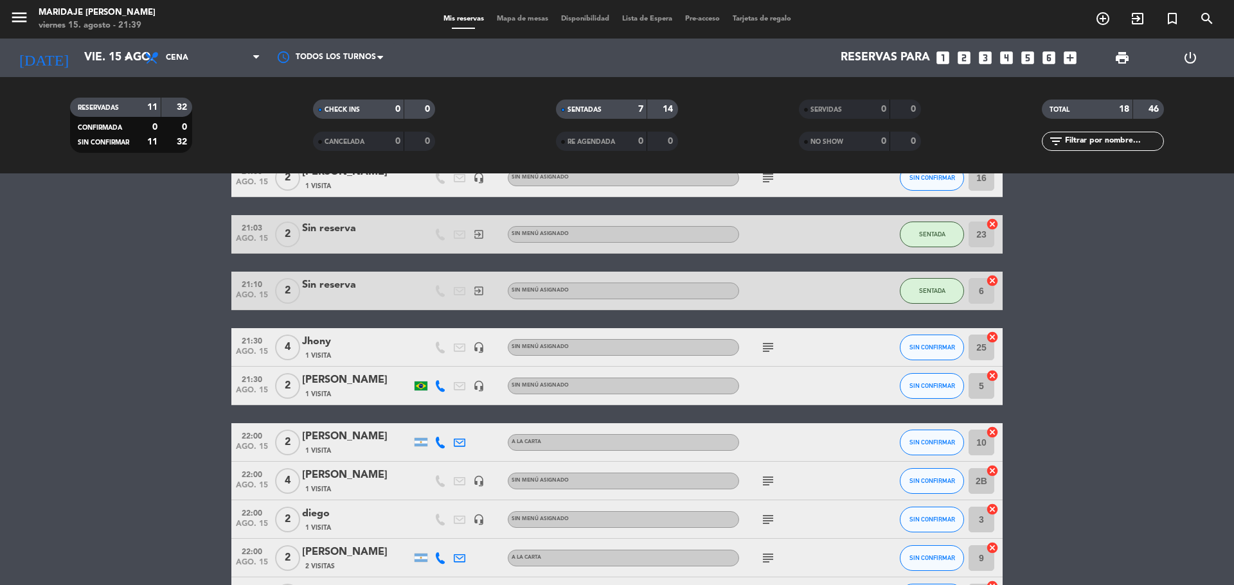
scroll to position [321, 0]
